Goal: Use online tool/utility: Utilize a website feature to perform a specific function

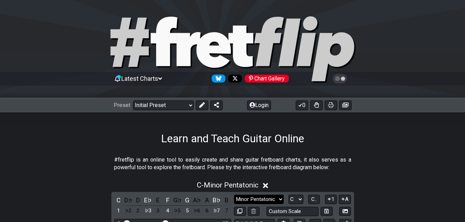
scroll to position [92, 0]
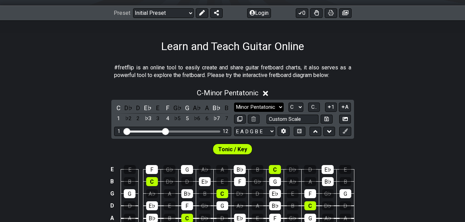
click at [271, 104] on select "Minor Pentatonic Click to edit Minor Pentatonic Major Pentatonic Minor Blues Ma…" at bounding box center [259, 106] width 50 height 9
click at [274, 107] on select "Minor Pentatonic Click to edit Minor Pentatonic Major Pentatonic Minor Blues Ma…" at bounding box center [259, 106] width 50 height 9
click at [267, 106] on select "Minor Pentatonic Click to edit Minor Pentatonic Major Pentatonic Minor Blues Ma…" at bounding box center [259, 106] width 50 height 9
select select "Mixolydian b6"
click at [234, 102] on select "Minor Pentatonic Click to edit Minor Pentatonic Major Pentatonic Minor Blues Ma…" at bounding box center [259, 106] width 50 height 9
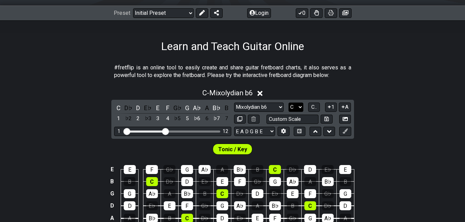
click at [298, 108] on select "A♭ A A♯ B♭ B C C♯ D♭ D D♯ E♭ E F F♯ G♭ G G♯" at bounding box center [296, 106] width 15 height 9
select select "A"
click at [289, 102] on select "A♭ A A♯ B♭ B C C♯ D♭ D D♯ E♭ E F F♯ G♭ G G♯" at bounding box center [296, 106] width 15 height 9
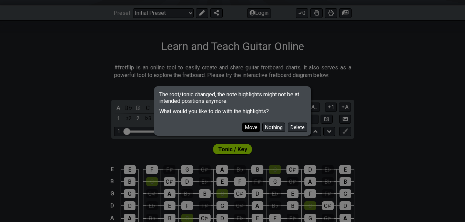
click at [255, 125] on button "Move" at bounding box center [252, 126] width 18 height 9
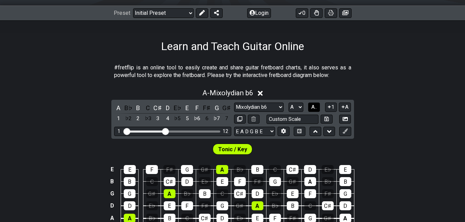
click at [318, 106] on button "A.." at bounding box center [314, 106] width 12 height 9
click at [317, 106] on span "1..7" at bounding box center [314, 107] width 8 height 6
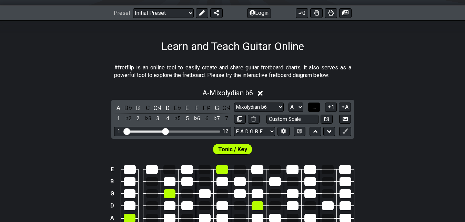
scroll to position [138, 0]
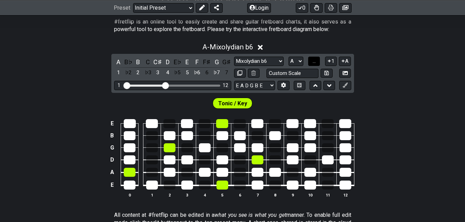
click at [313, 61] on span "..." at bounding box center [314, 61] width 3 height 6
